Goal: Browse casually

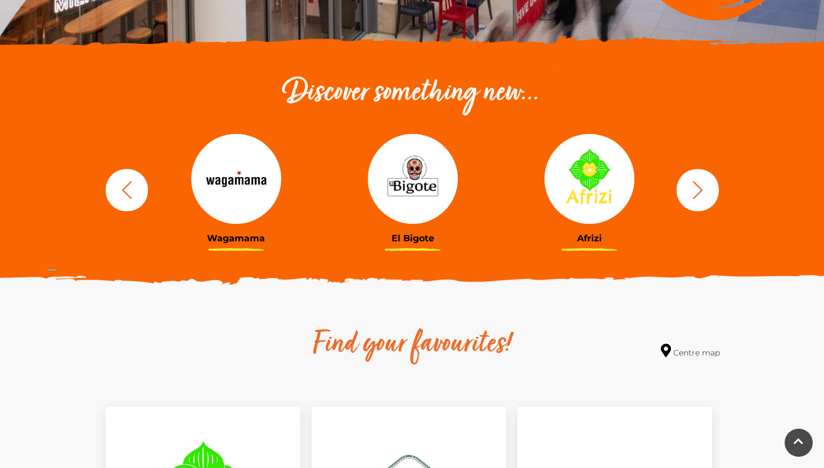
scroll to position [341, 0]
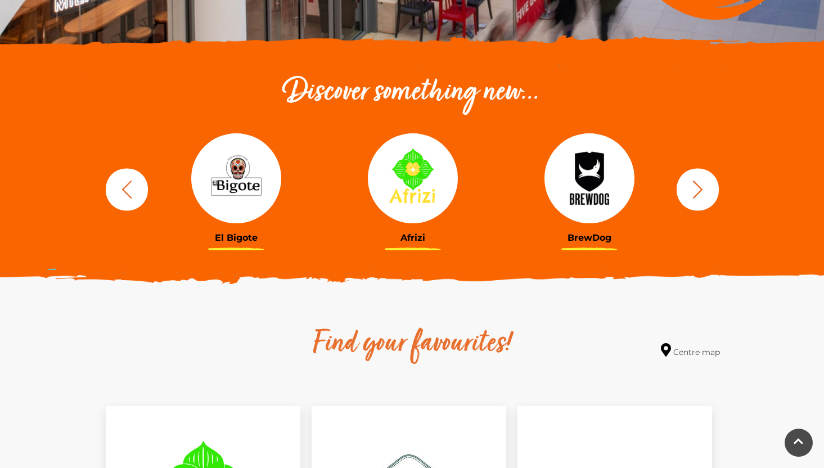
click at [694, 192] on icon "button" at bounding box center [697, 189] width 21 height 21
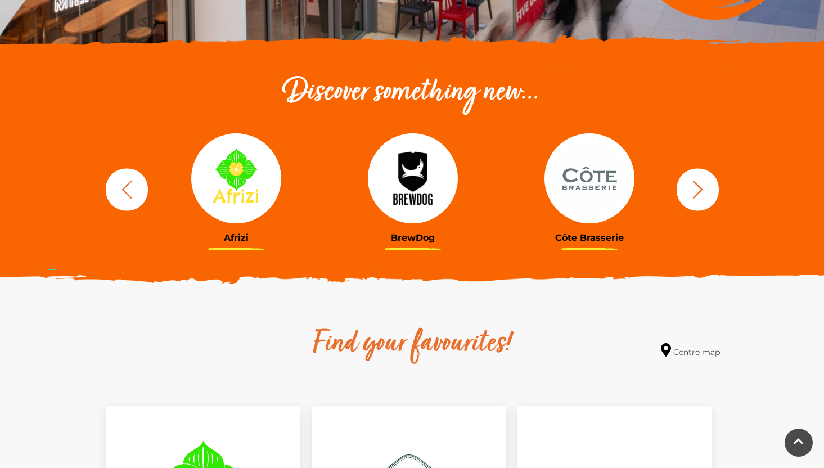
click at [694, 192] on icon "button" at bounding box center [697, 189] width 21 height 21
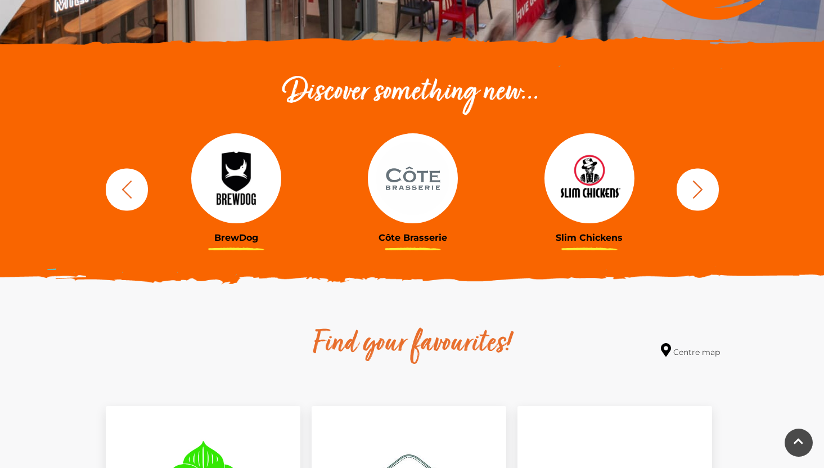
click at [694, 192] on icon "button" at bounding box center [697, 189] width 21 height 21
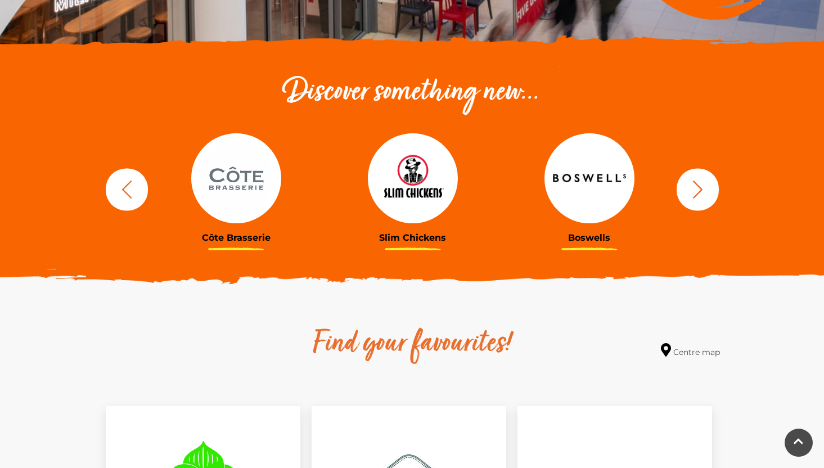
click at [694, 192] on icon "button" at bounding box center [697, 189] width 21 height 21
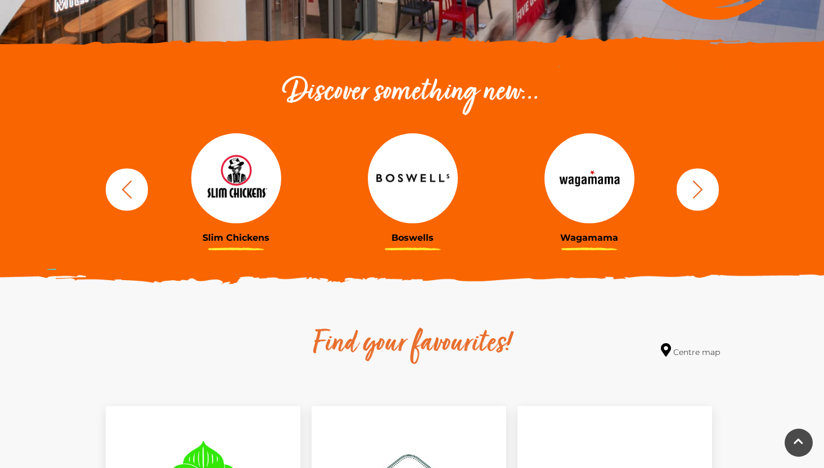
click at [694, 192] on icon "button" at bounding box center [697, 189] width 21 height 21
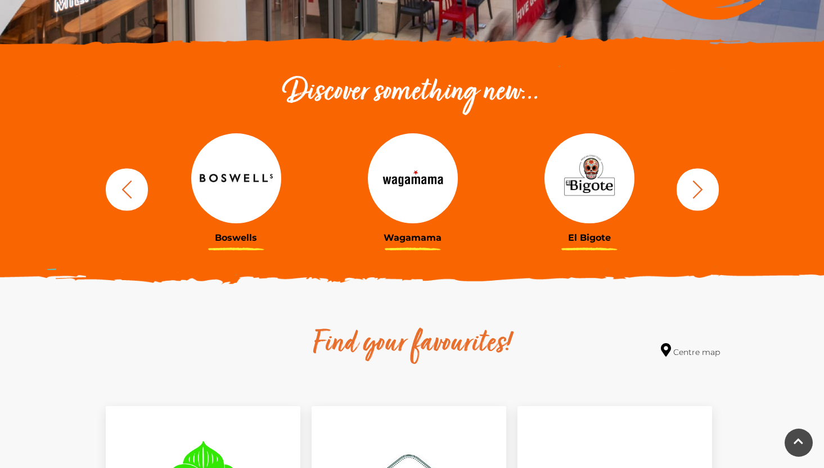
click at [694, 192] on icon "button" at bounding box center [697, 189] width 21 height 21
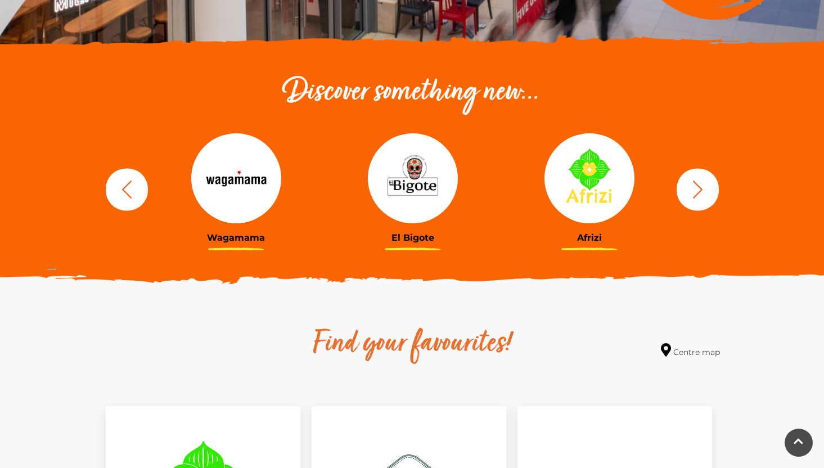
click at [694, 192] on icon "button" at bounding box center [697, 189] width 21 height 21
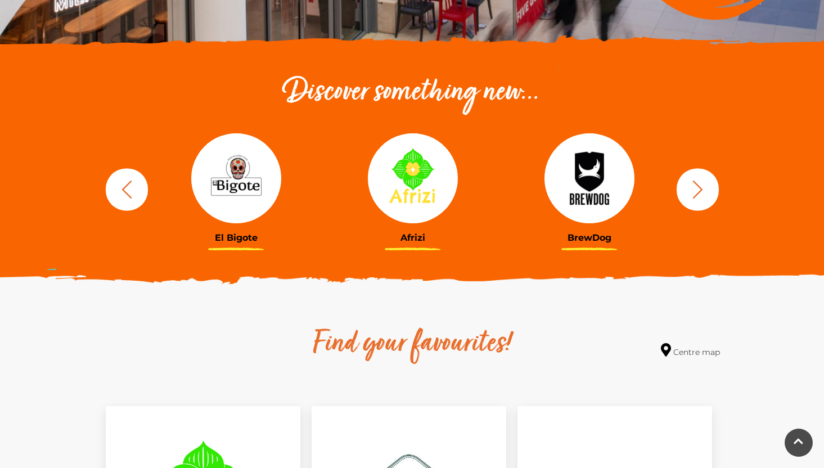
click at [694, 192] on icon "button" at bounding box center [697, 189] width 21 height 21
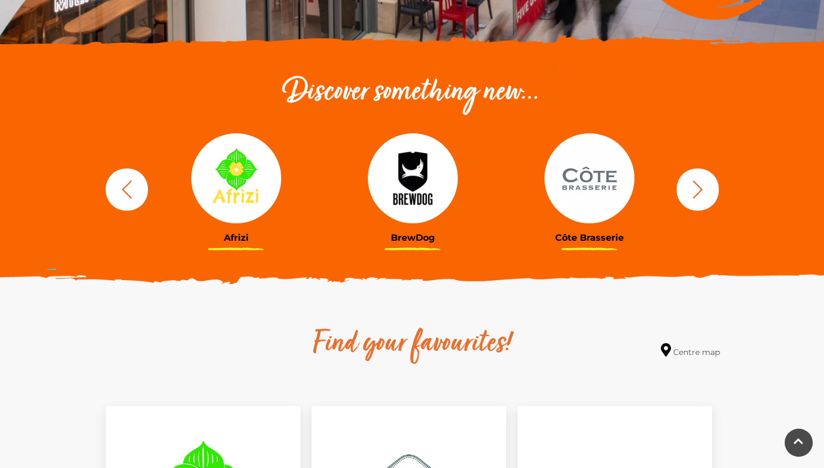
click at [694, 192] on icon "button" at bounding box center [697, 189] width 21 height 21
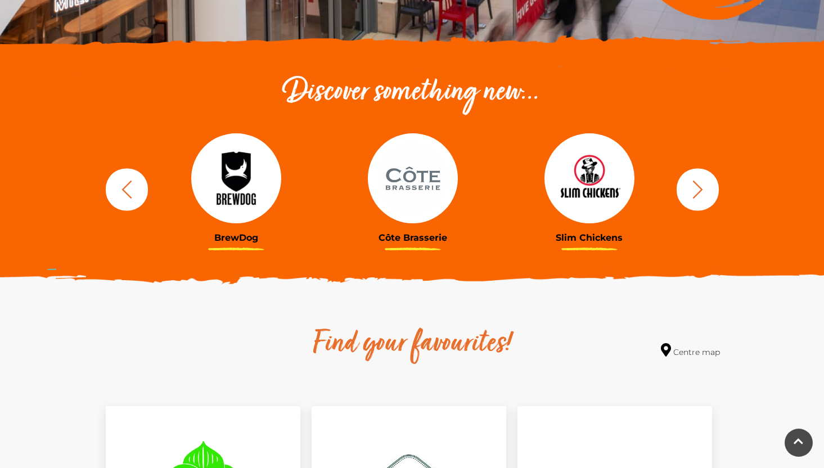
click at [694, 192] on icon "button" at bounding box center [697, 189] width 21 height 21
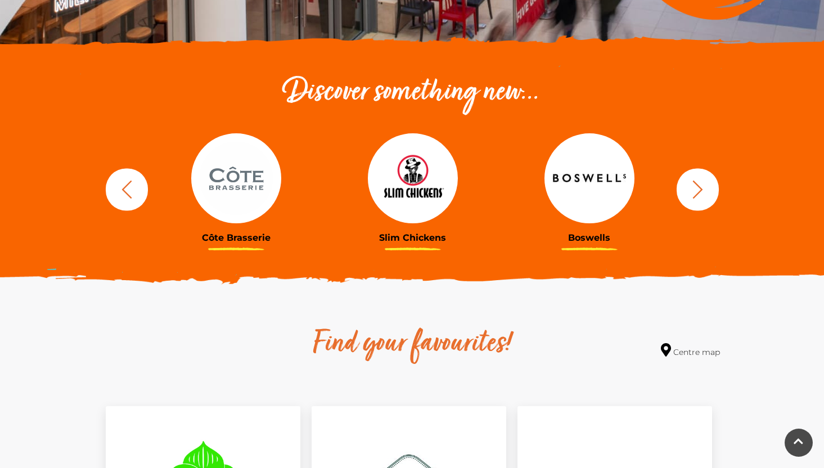
click at [694, 192] on icon "button" at bounding box center [697, 189] width 21 height 21
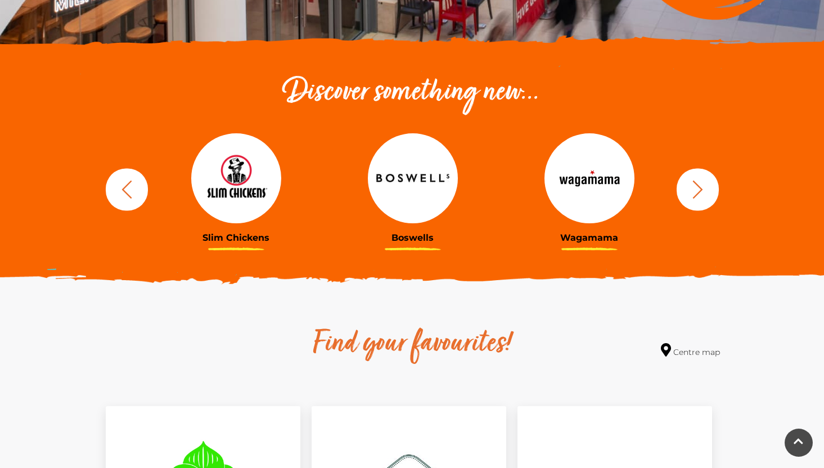
click at [694, 192] on icon "button" at bounding box center [697, 189] width 21 height 21
